Goal: Transaction & Acquisition: Purchase product/service

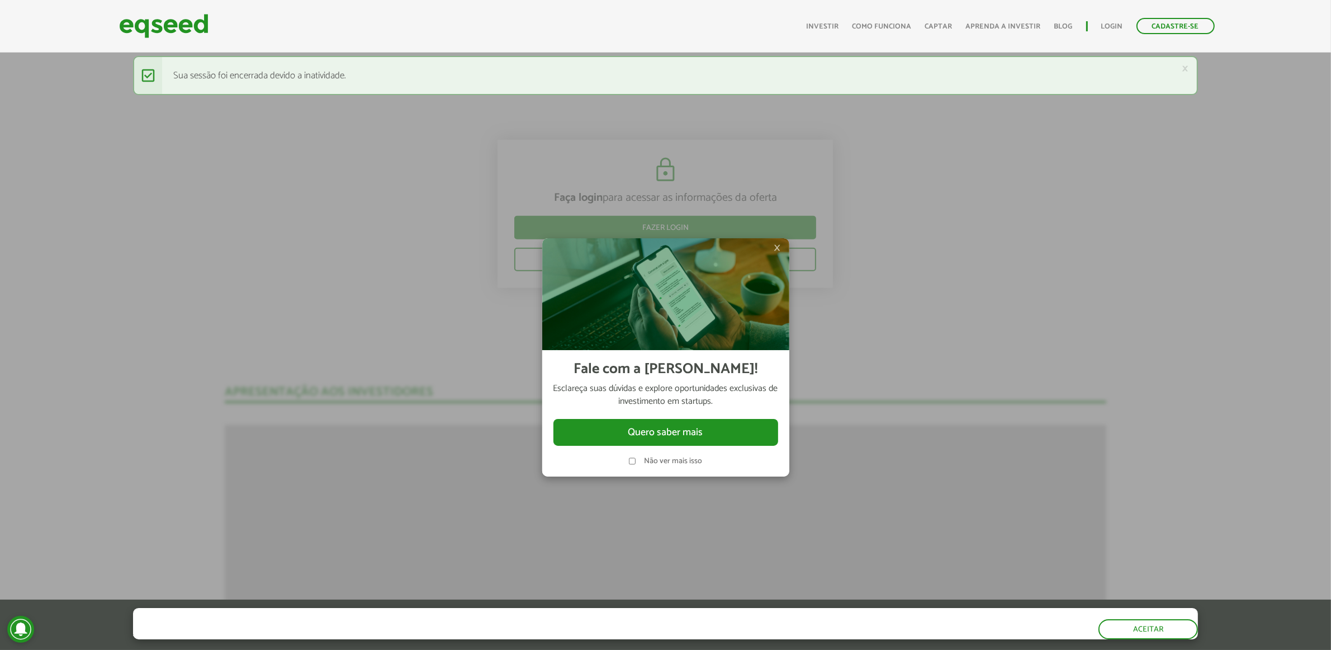
scroll to position [1458, 0]
click at [779, 243] on span "×" at bounding box center [777, 247] width 7 height 13
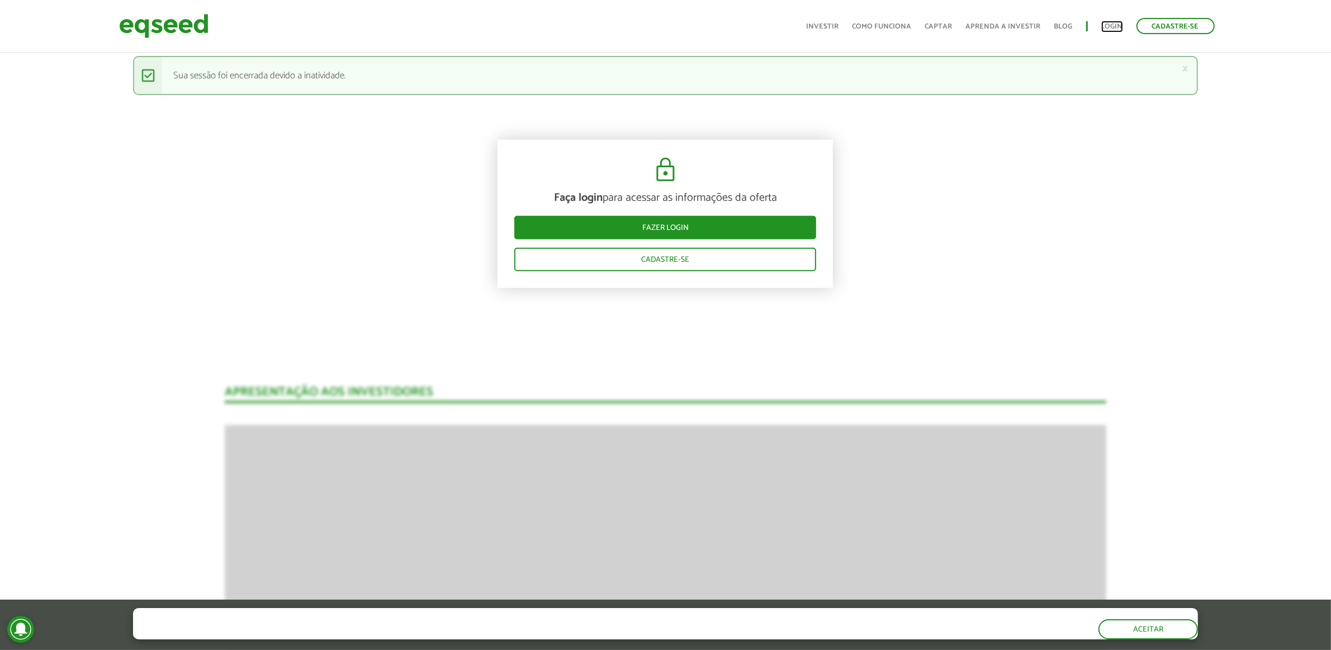
drag, startPoint x: 1112, startPoint y: 21, endPoint x: 1103, endPoint y: 49, distance: 29.2
click at [1112, 23] on link "Login" at bounding box center [1112, 26] width 22 height 7
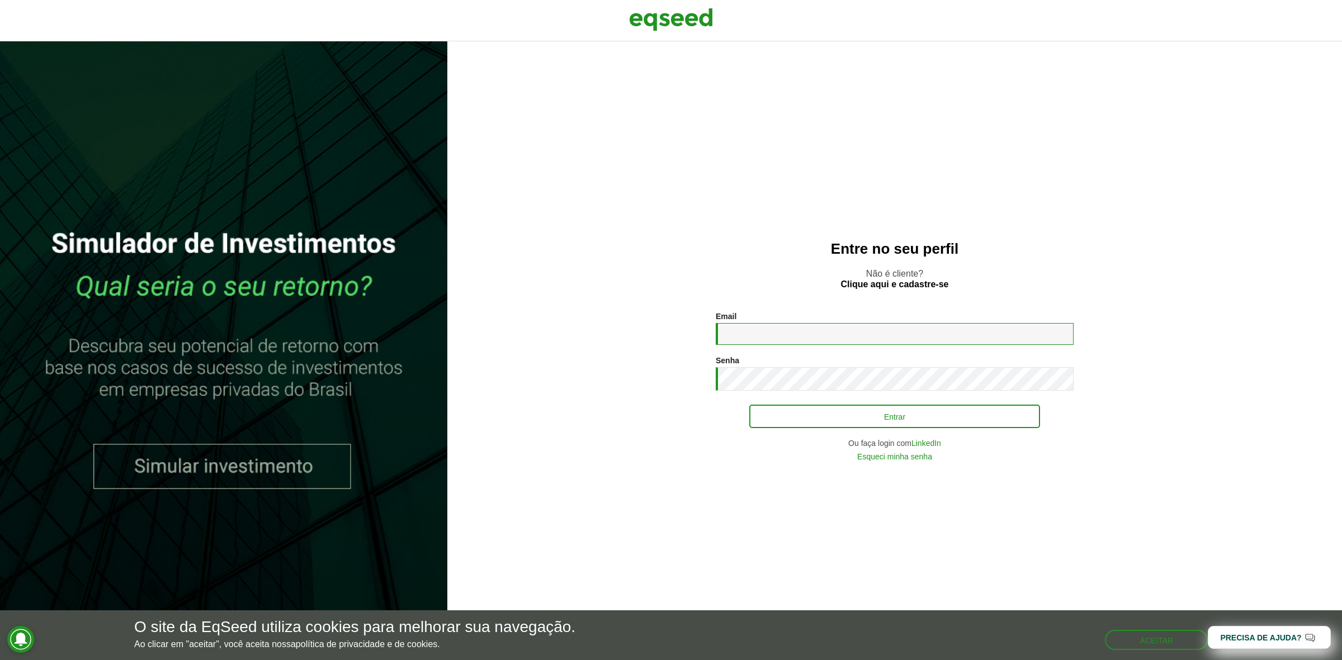
type input "**********"
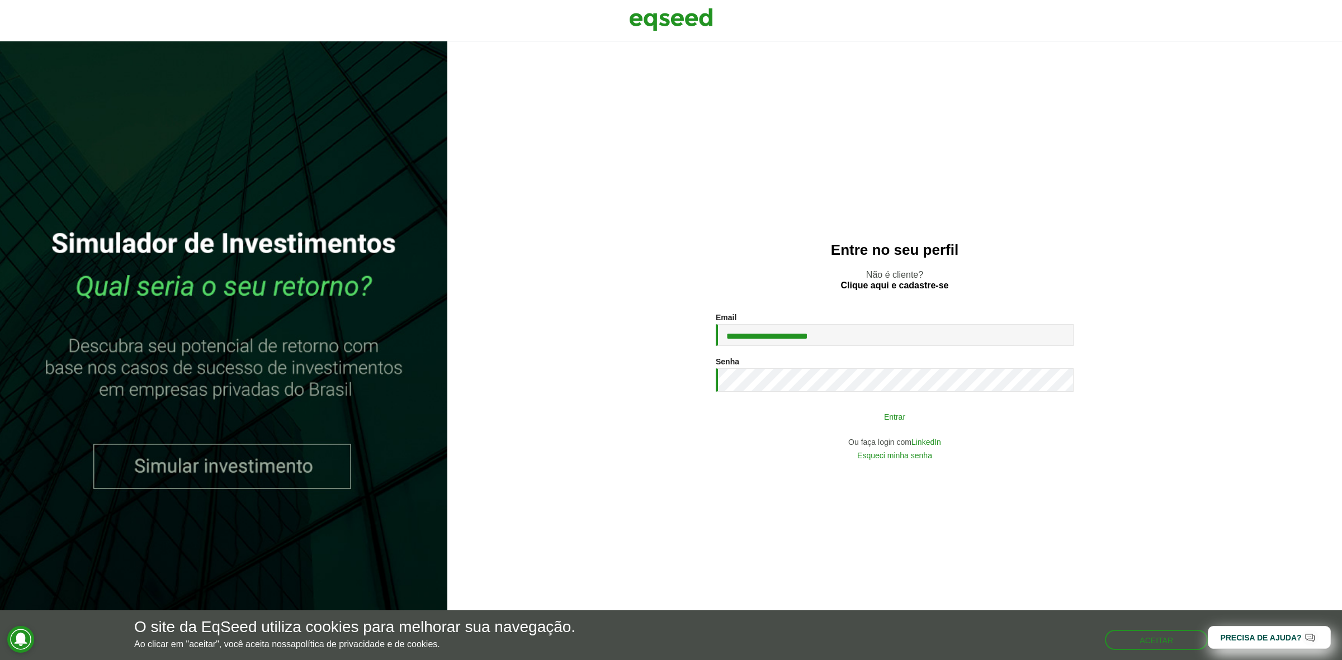
click at [826, 423] on button "Entrar" at bounding box center [894, 416] width 291 height 21
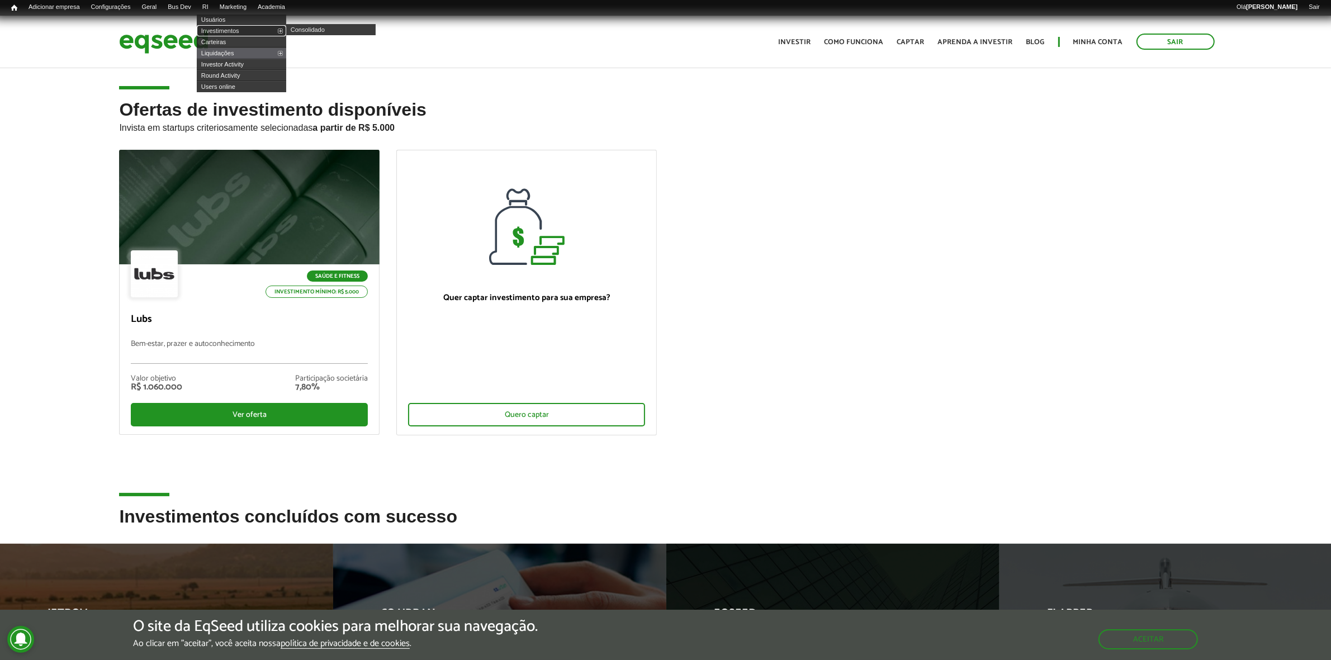
click at [226, 26] on link "Investimentos" at bounding box center [241, 30] width 89 height 11
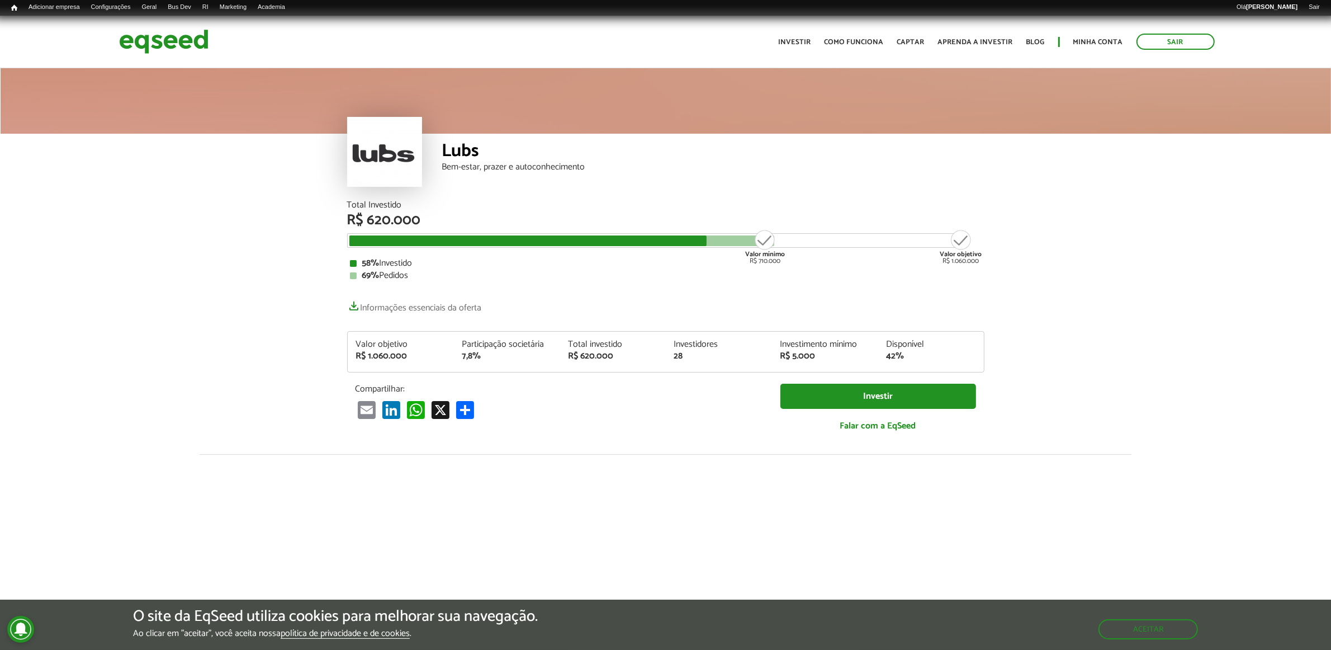
scroll to position [1380, 0]
